Goal: Task Accomplishment & Management: Use online tool/utility

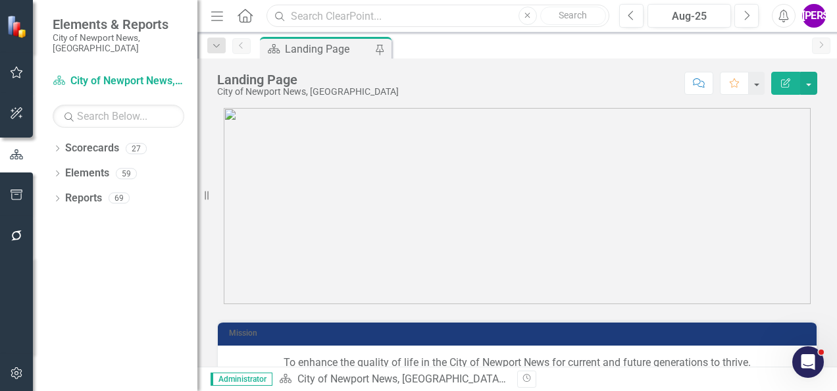
click at [383, 12] on input "text" at bounding box center [437, 16] width 343 height 23
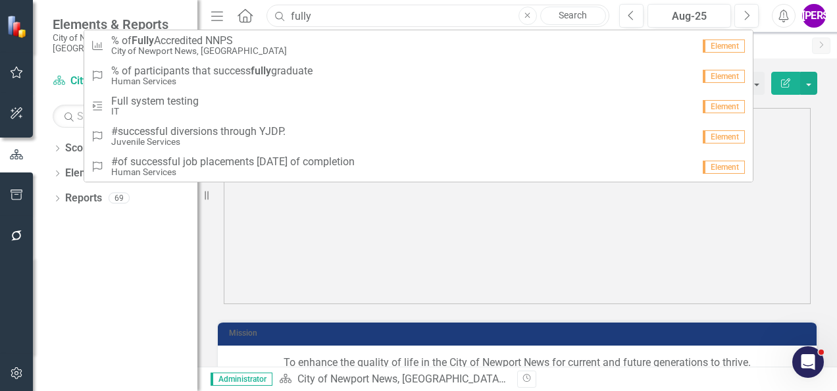
type input "fully"
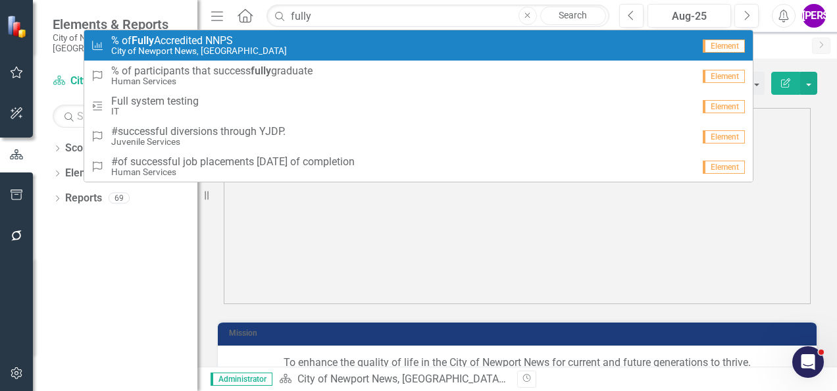
click at [275, 51] on div "City KPIs % of Fully Accredited NNPS City of [GEOGRAPHIC_DATA], [GEOGRAPHIC_DAT…" at bounding box center [392, 46] width 602 height 22
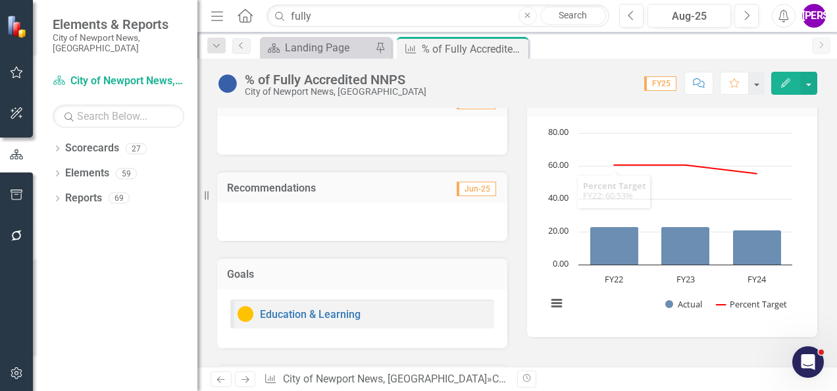
scroll to position [487, 0]
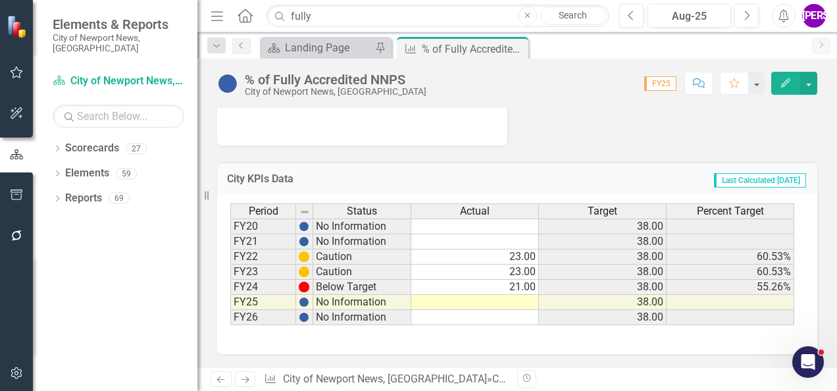
click at [767, 284] on td "55.26%" at bounding box center [730, 287] width 128 height 15
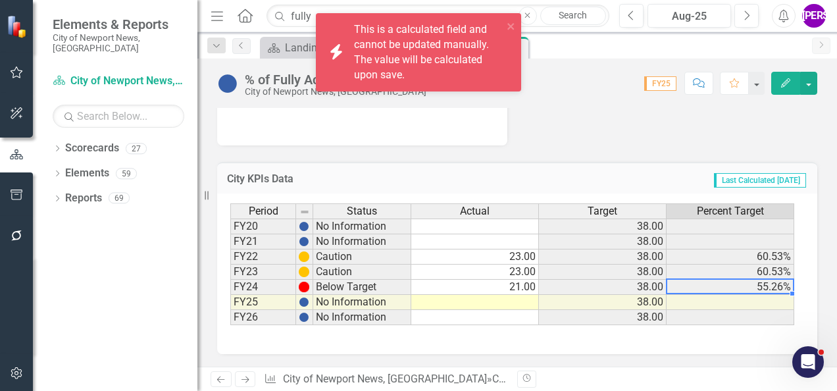
click at [763, 270] on td "60.53%" at bounding box center [730, 271] width 128 height 15
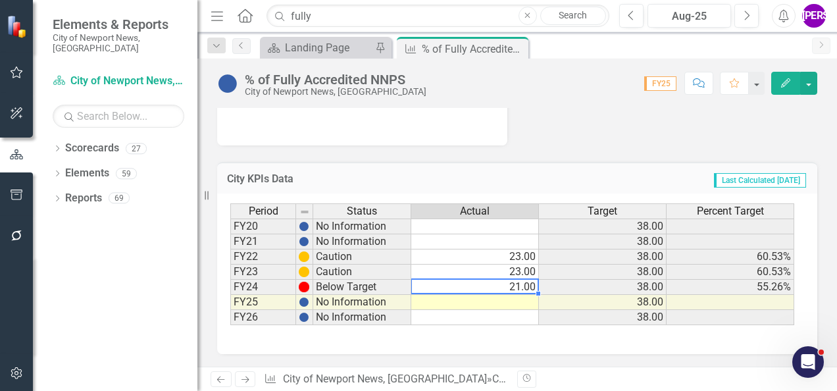
click at [528, 286] on td "21.00" at bounding box center [475, 287] width 128 height 15
click at [380, 72] on div "% of Fully Accredited NNPS" at bounding box center [336, 79] width 182 height 14
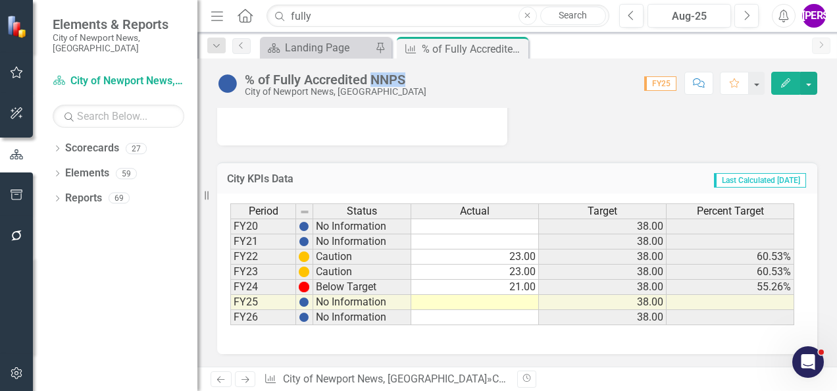
click at [380, 72] on div "% of Fully Accredited NNPS" at bounding box center [336, 79] width 182 height 14
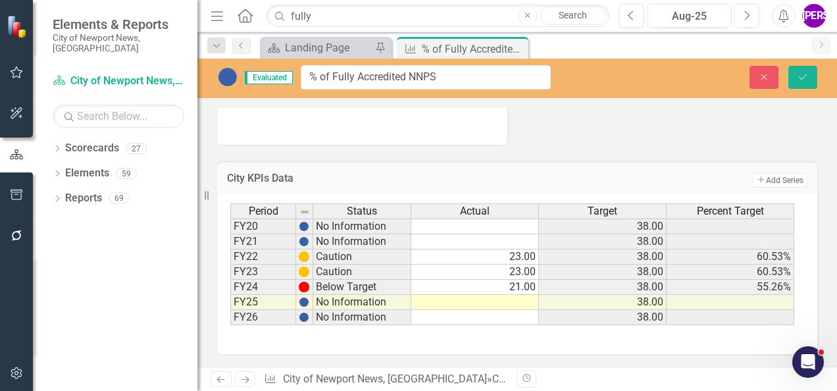
scroll to position [485, 0]
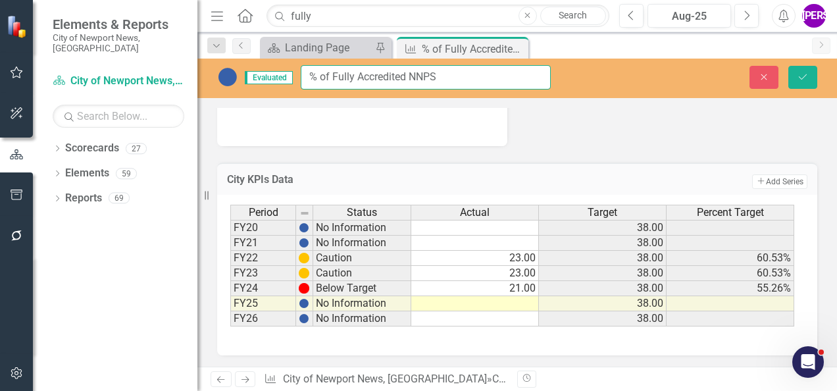
drag, startPoint x: 460, startPoint y: 73, endPoint x: 303, endPoint y: 82, distance: 156.8
click at [303, 82] on input "% of Fully Accredited NNPS" at bounding box center [426, 77] width 250 height 24
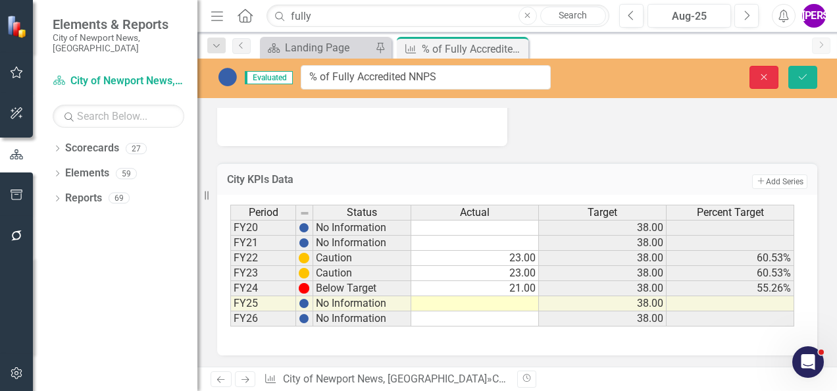
drag, startPoint x: 768, startPoint y: 66, endPoint x: 383, endPoint y: 36, distance: 386.1
click at [763, 72] on button "Close" at bounding box center [763, 77] width 29 height 23
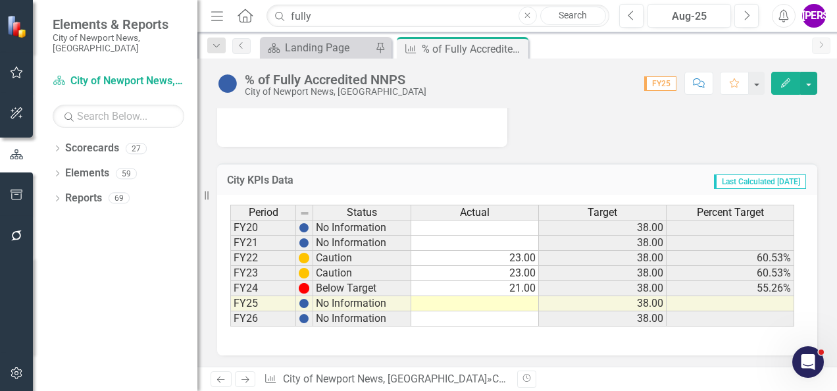
type textarea "21"
click at [521, 45] on icon "Close" at bounding box center [515, 48] width 13 height 11
